Goal: Browse casually: Explore the website without a specific task or goal

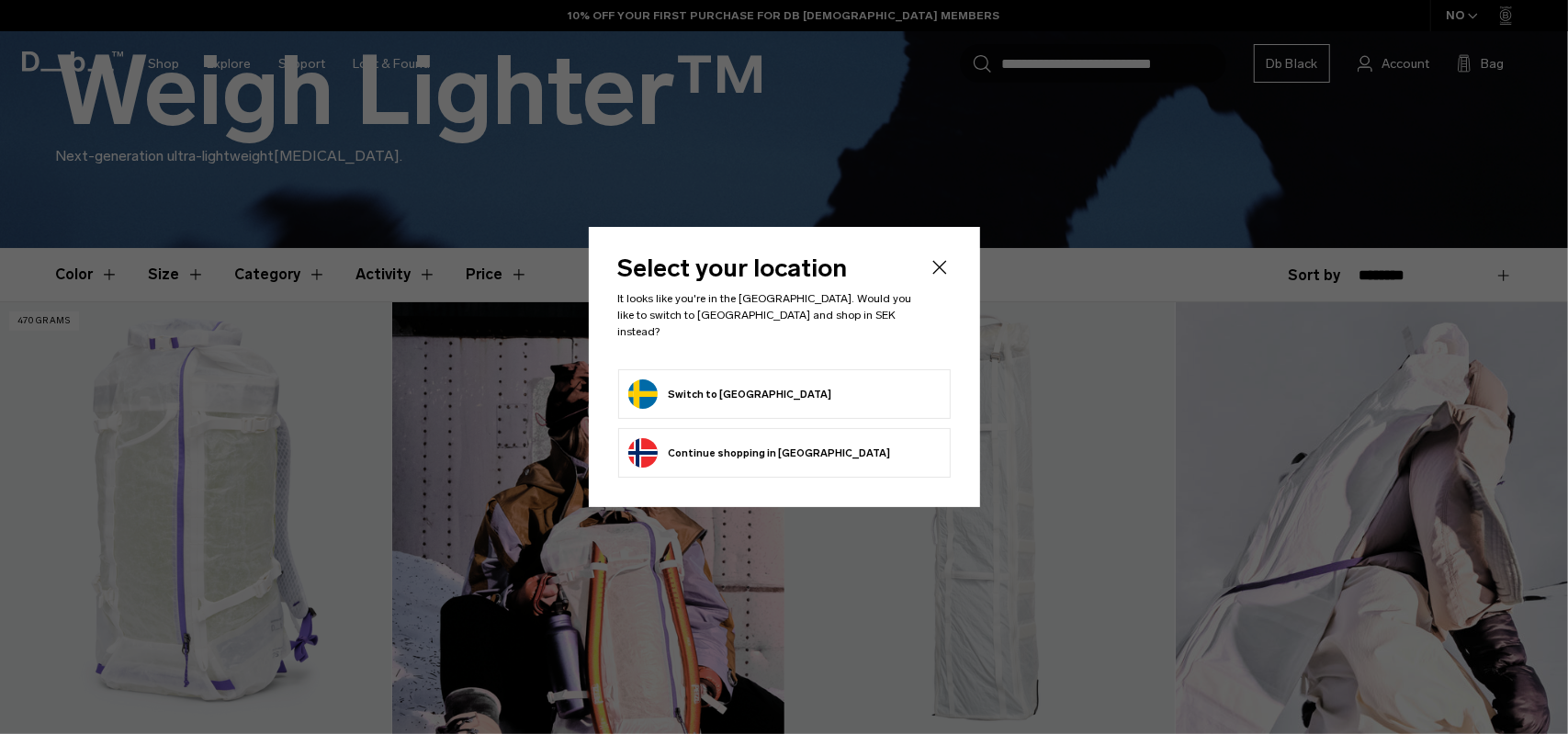
click at [812, 170] on div at bounding box center [784, 367] width 1568 height 734
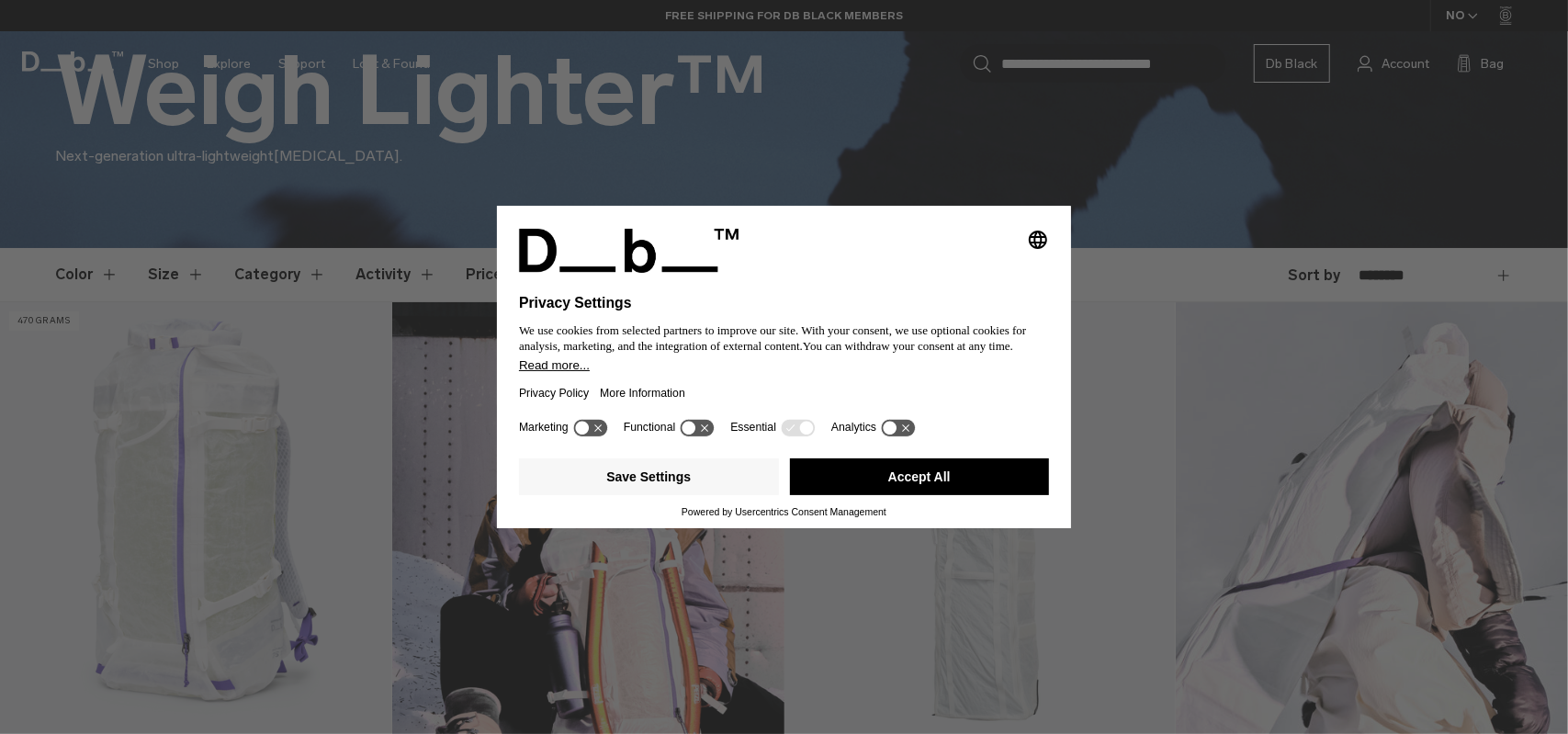
click at [903, 483] on button "Accept All" at bounding box center [920, 476] width 260 height 37
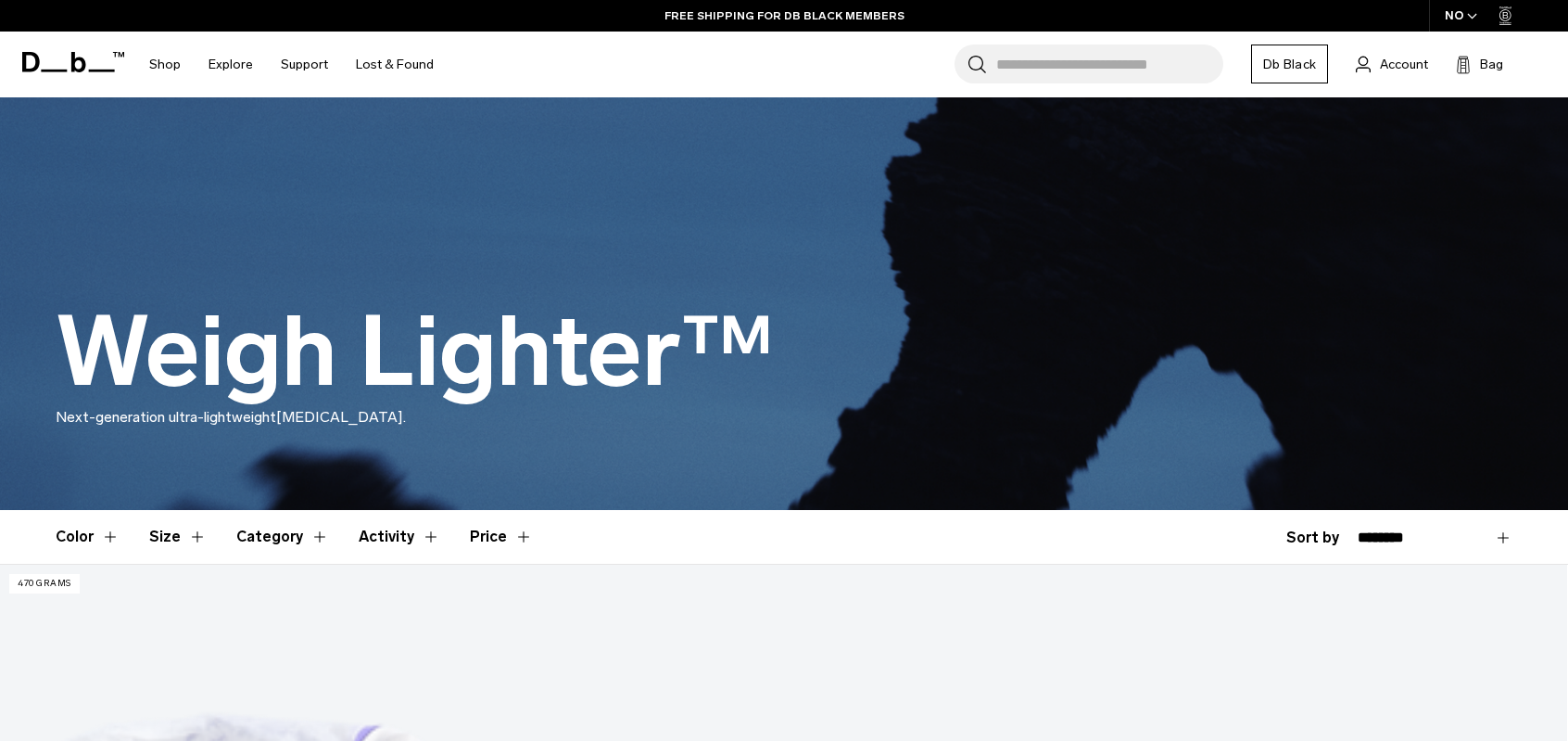
scroll to position [92, 0]
